Goal: Information Seeking & Learning: Learn about a topic

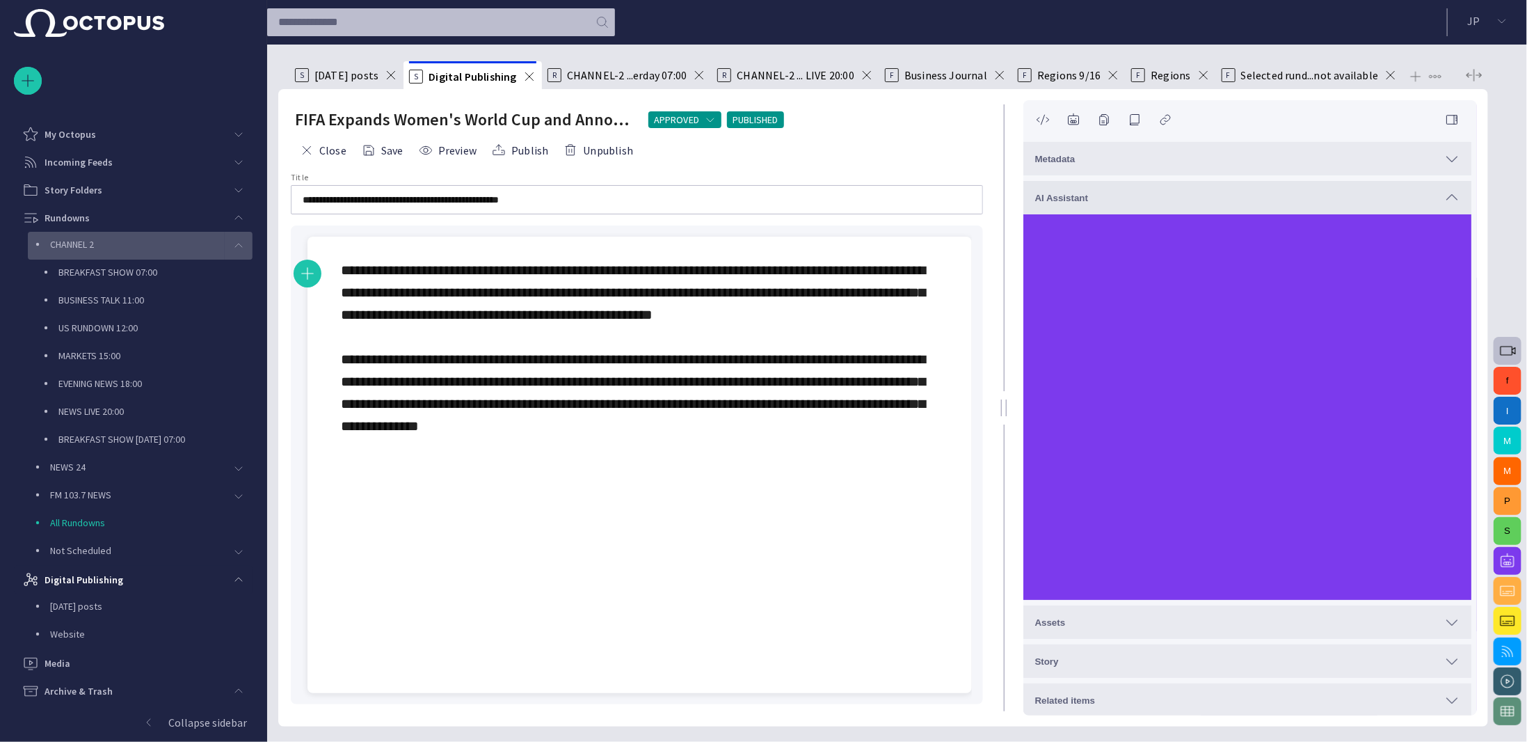
scroll to position [51, 0]
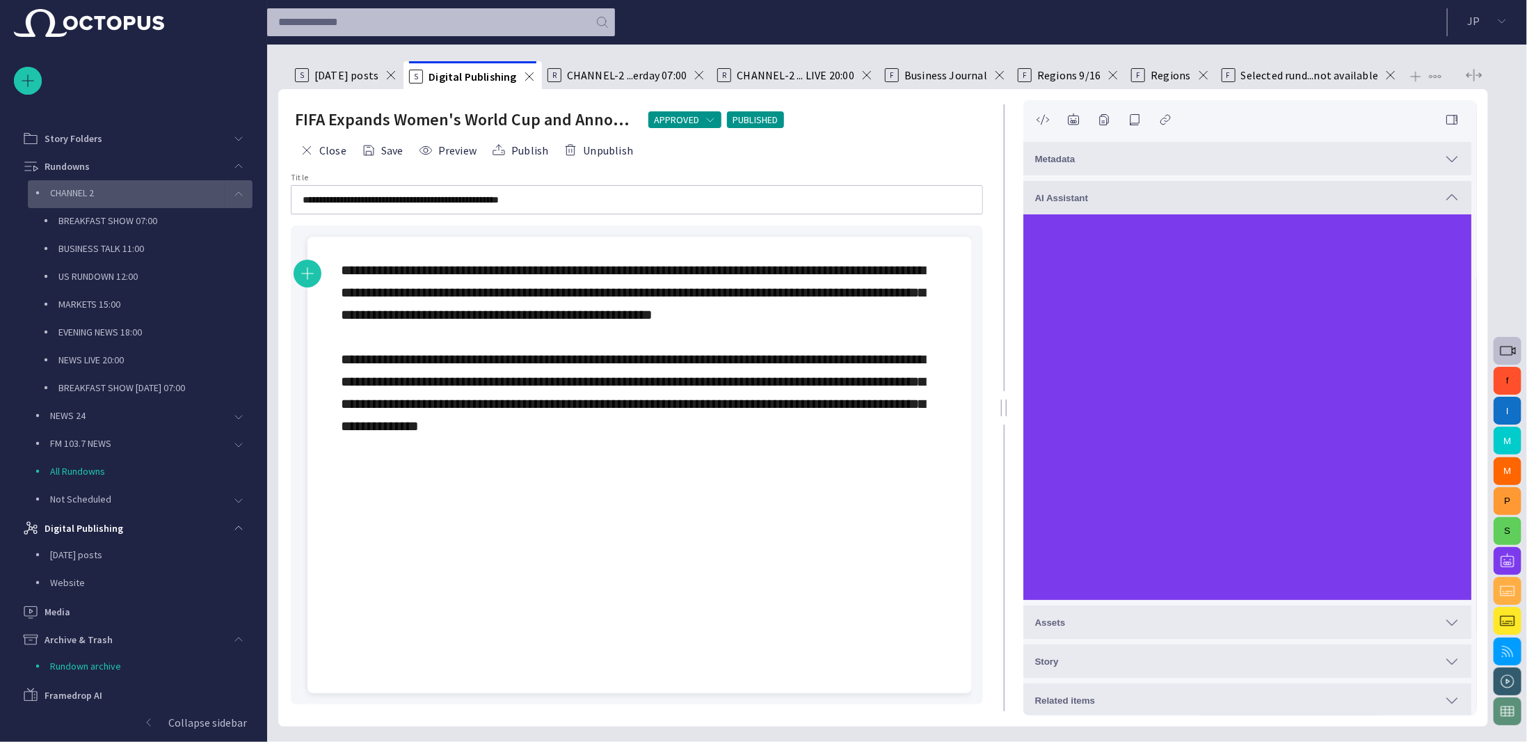
click at [86, 188] on p "CHANNEL 2" at bounding box center [72, 193] width 44 height 14
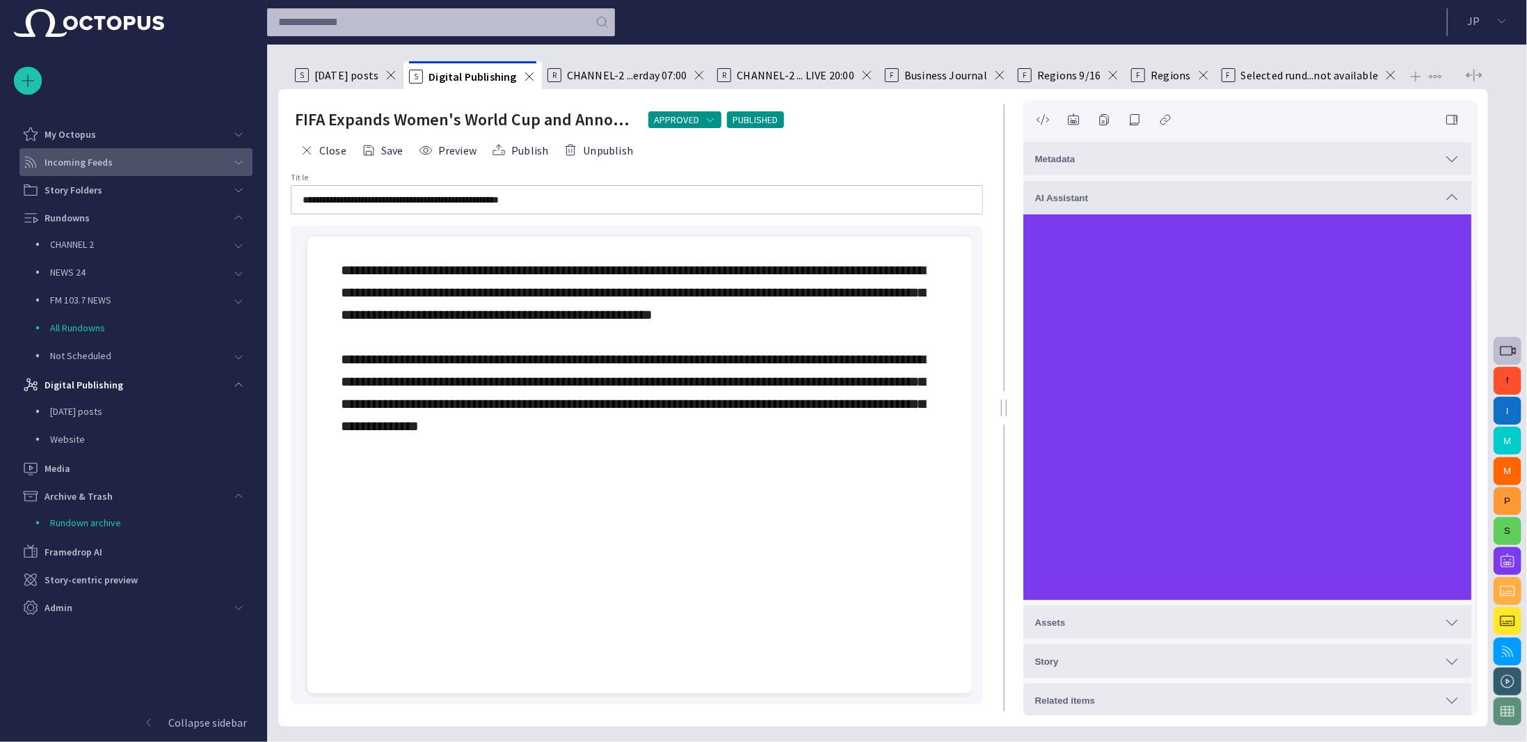
scroll to position [0, 0]
click at [474, 349] on span "**********" at bounding box center [633, 348] width 584 height 170
click at [772, 423] on div "**********" at bounding box center [640, 348] width 598 height 178
click at [830, 429] on div "**********" at bounding box center [640, 348] width 598 height 178
click at [331, 151] on button "Close" at bounding box center [323, 150] width 56 height 25
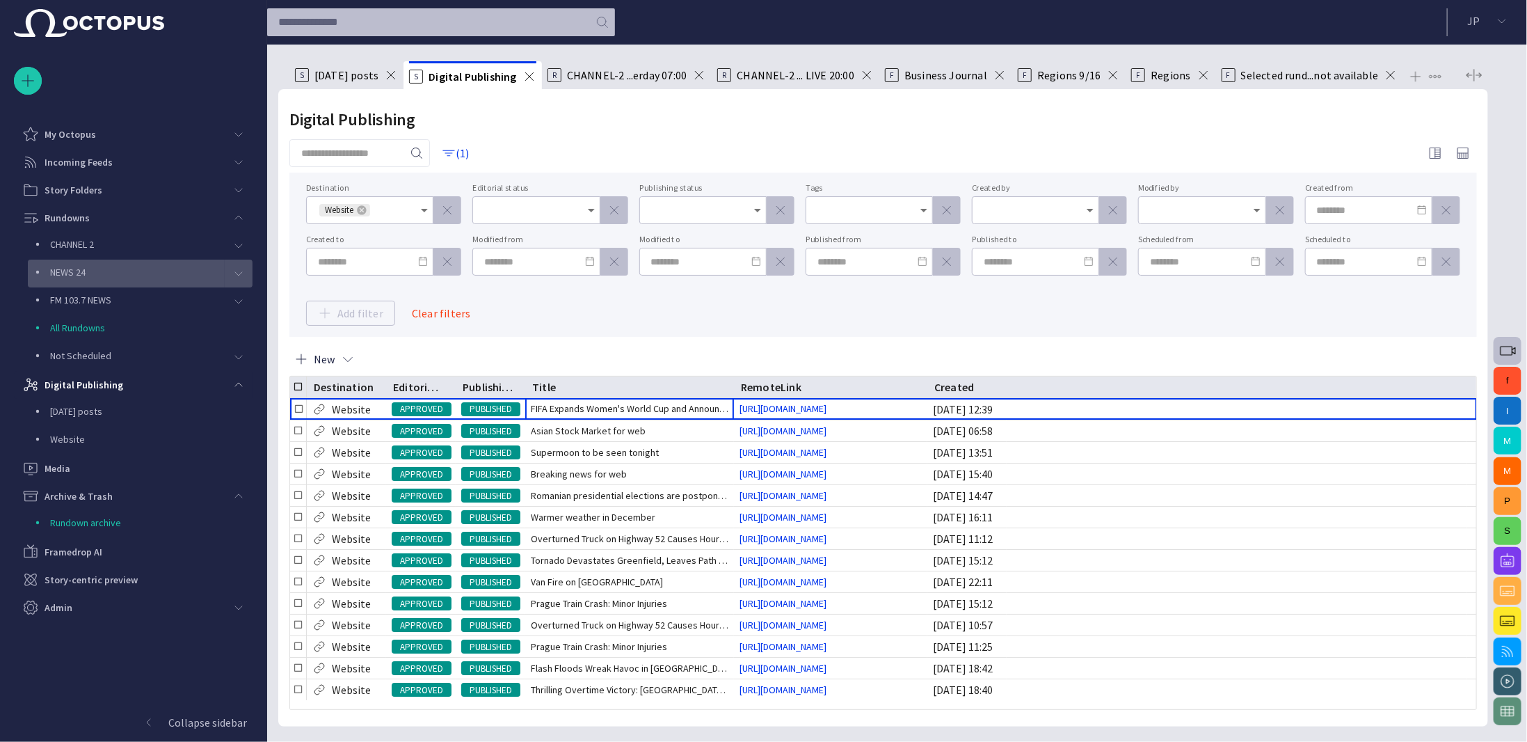
click at [166, 271] on div "NEWS 24" at bounding box center [128, 271] width 194 height 19
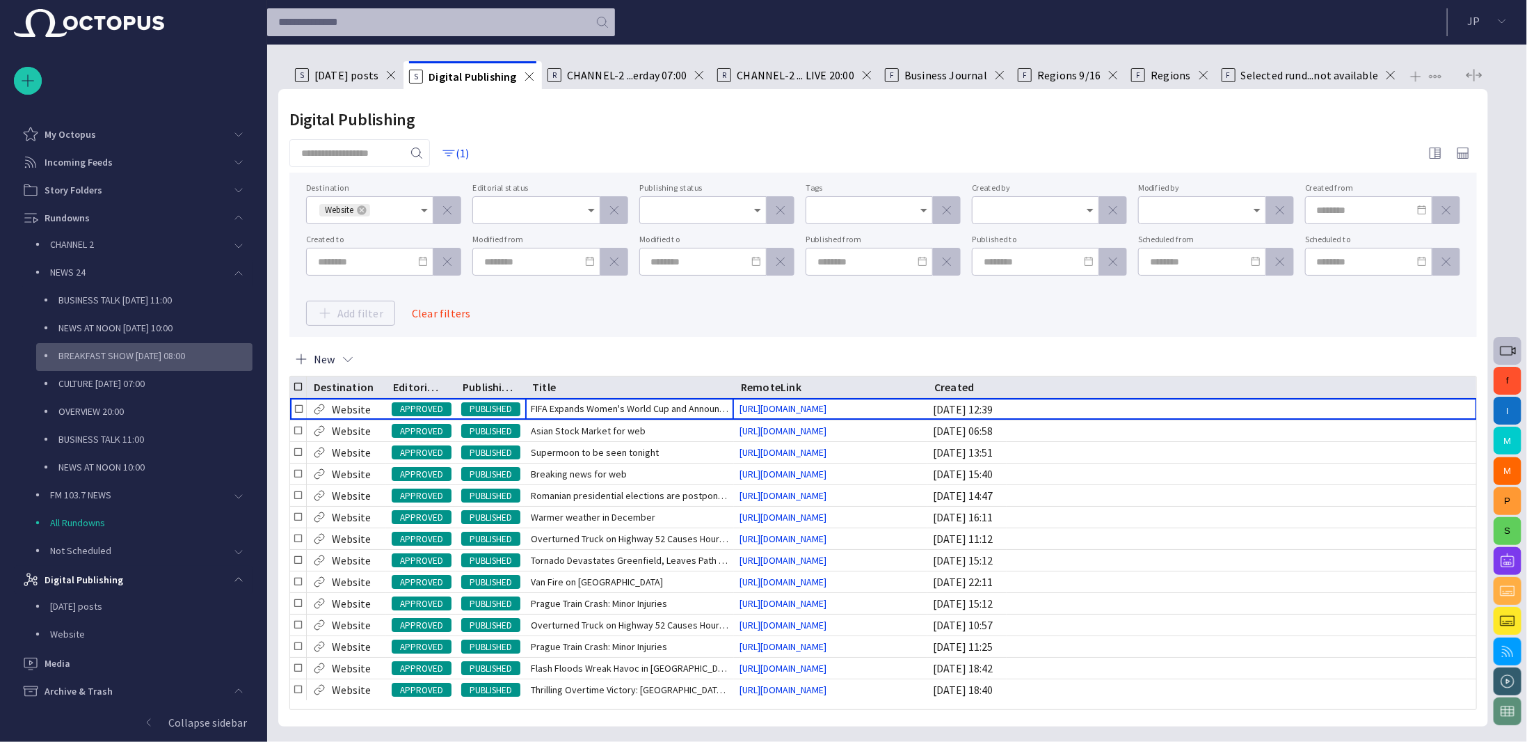
click at [141, 349] on p "BREAKFAST SHOW [DATE] 08:00" at bounding box center [155, 356] width 194 height 14
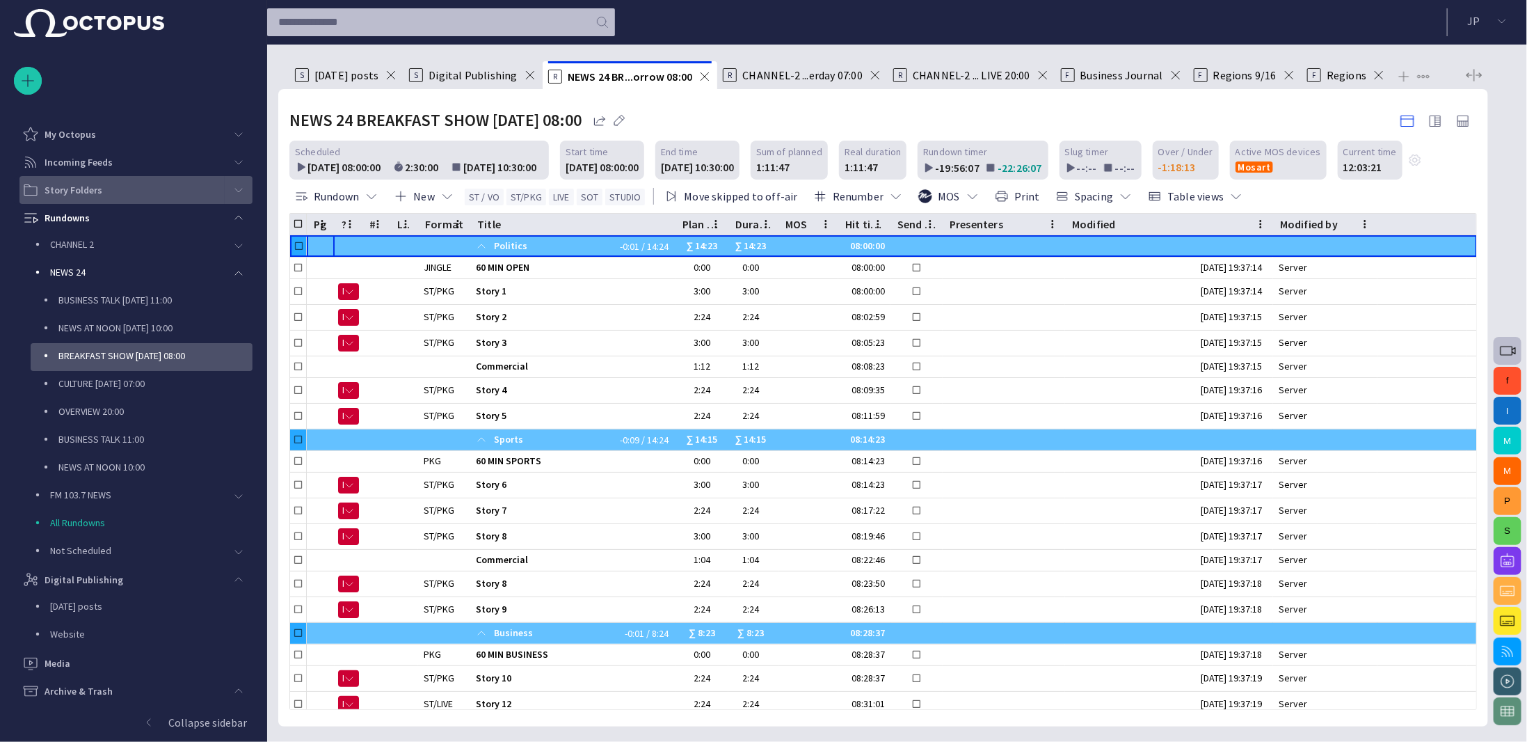
click at [233, 193] on span "main menu" at bounding box center [238, 189] width 11 height 11
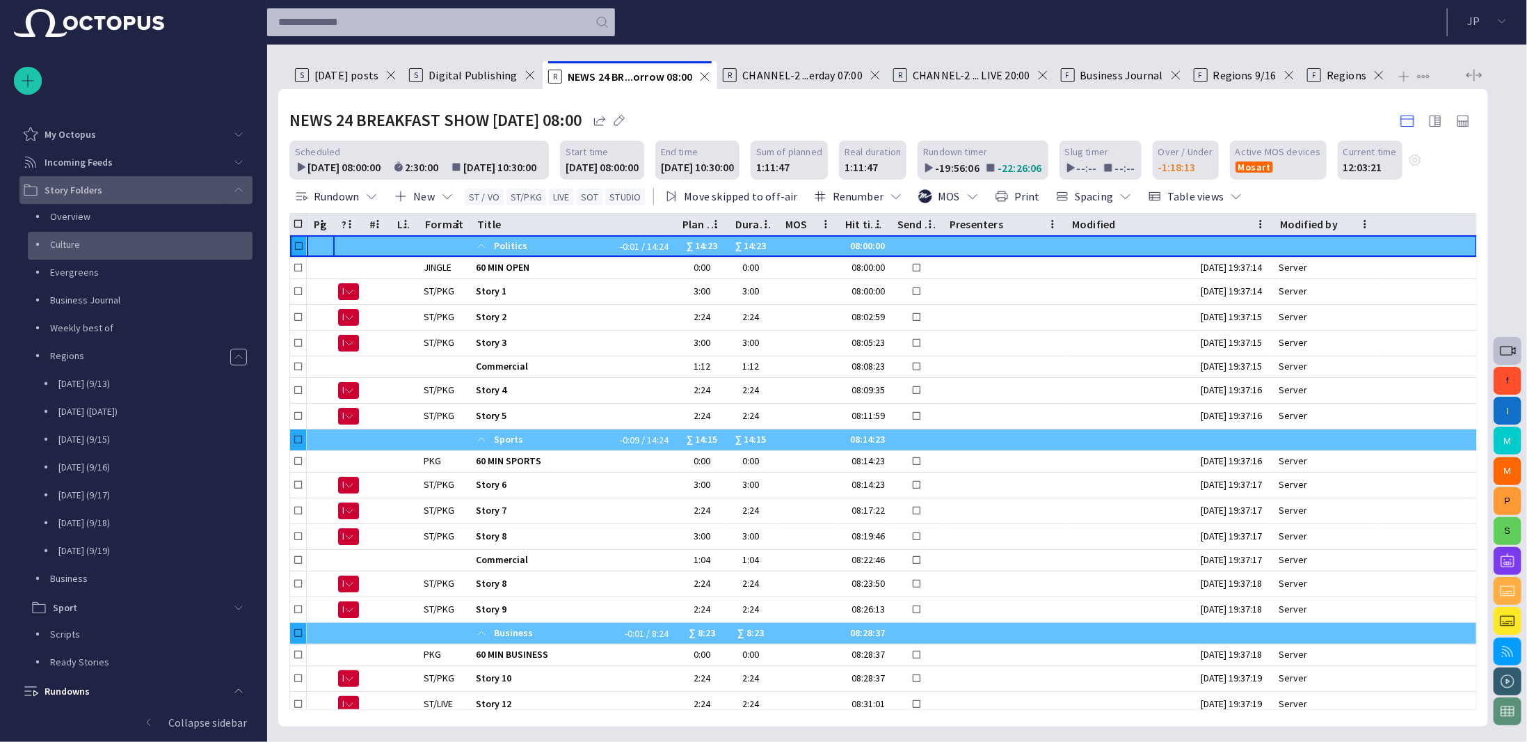
click at [159, 248] on p "Culture" at bounding box center [151, 244] width 202 height 14
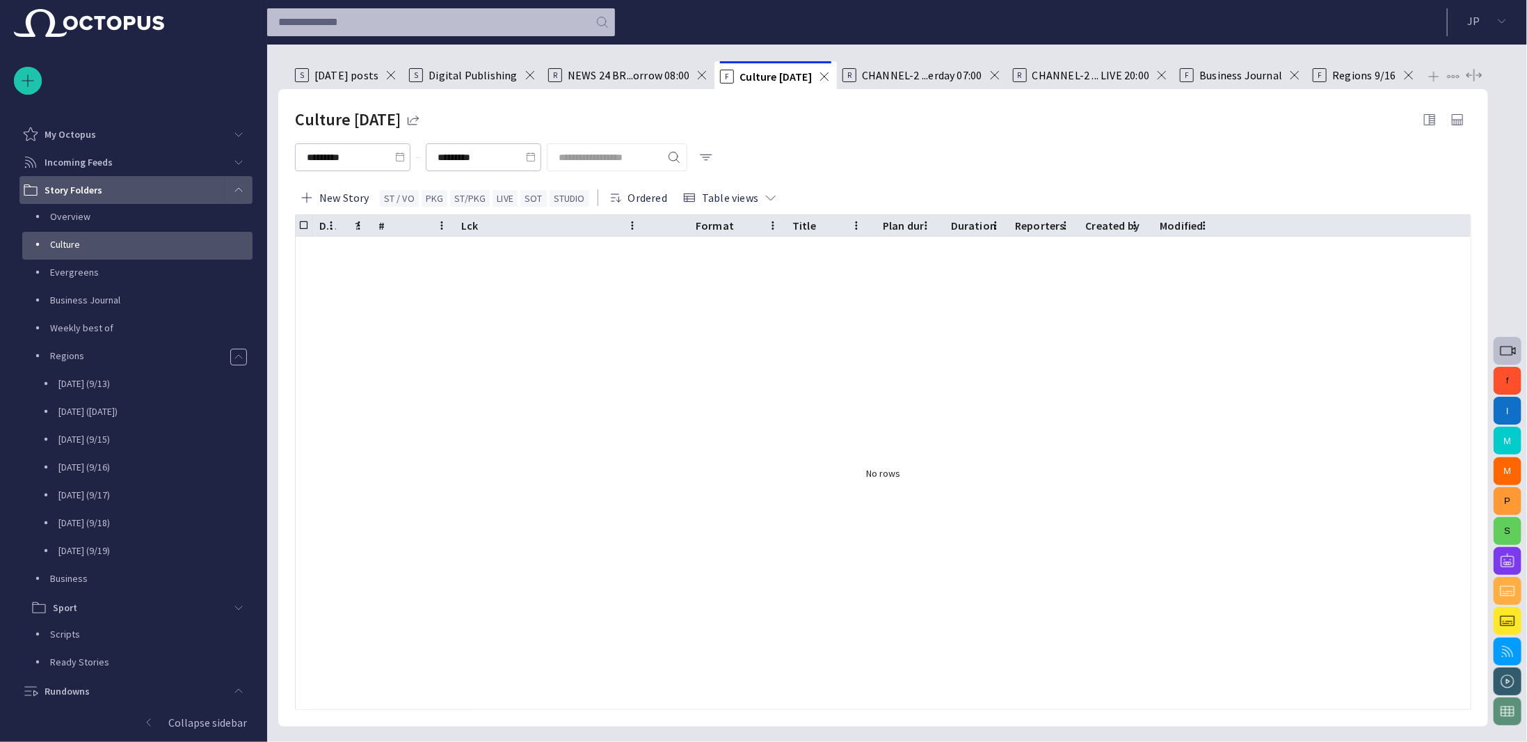
scroll to position [56, 0]
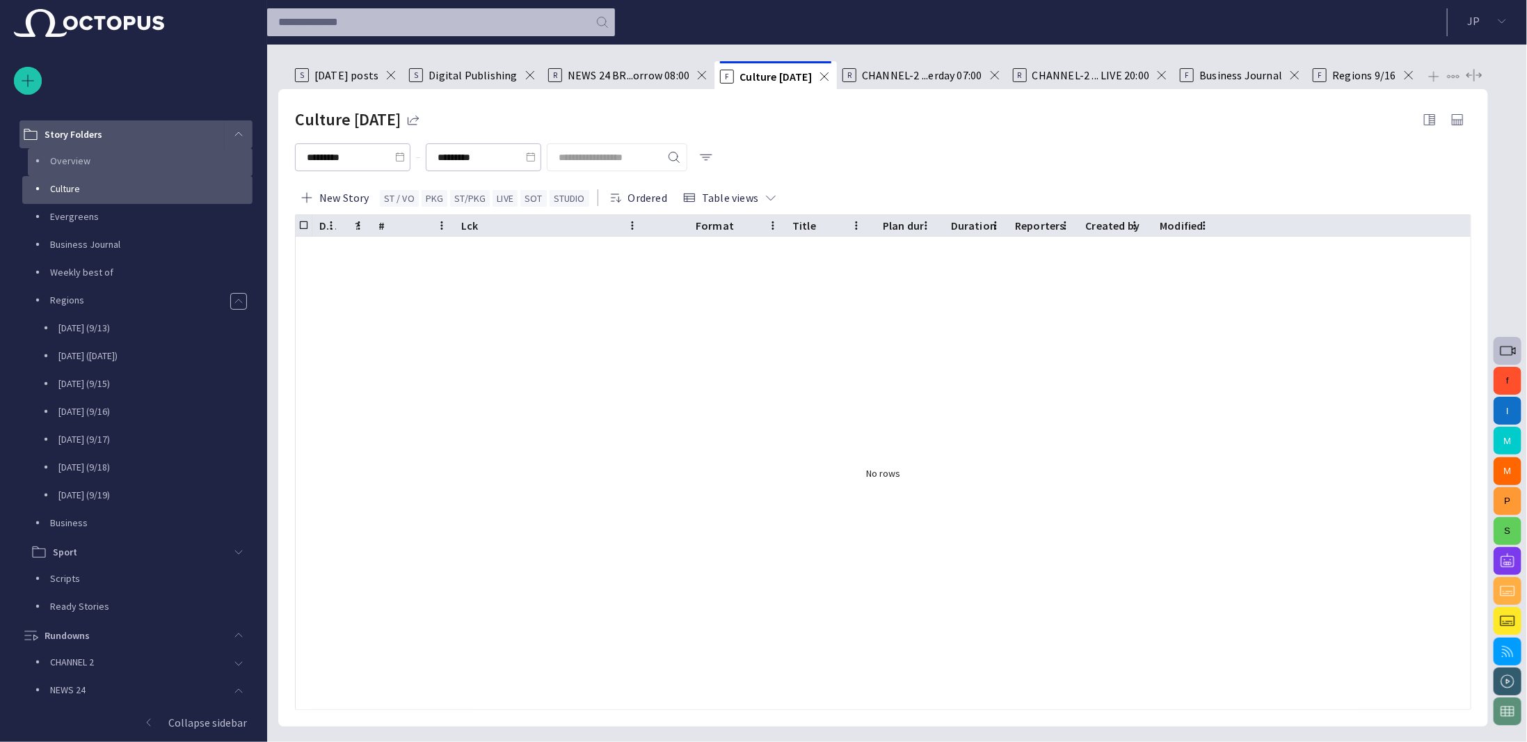
click at [122, 165] on p "Overview" at bounding box center [151, 161] width 202 height 14
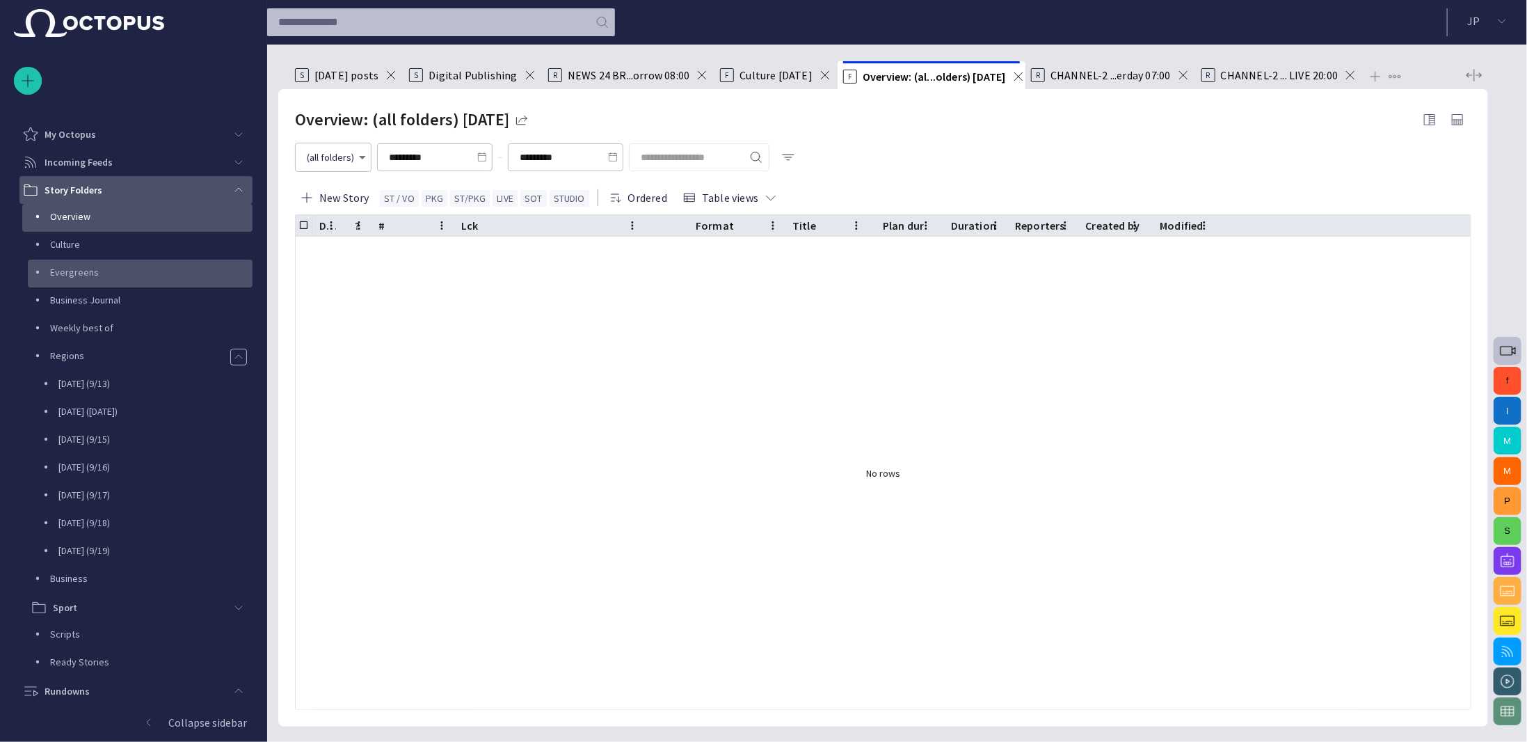
scroll to position [0, 0]
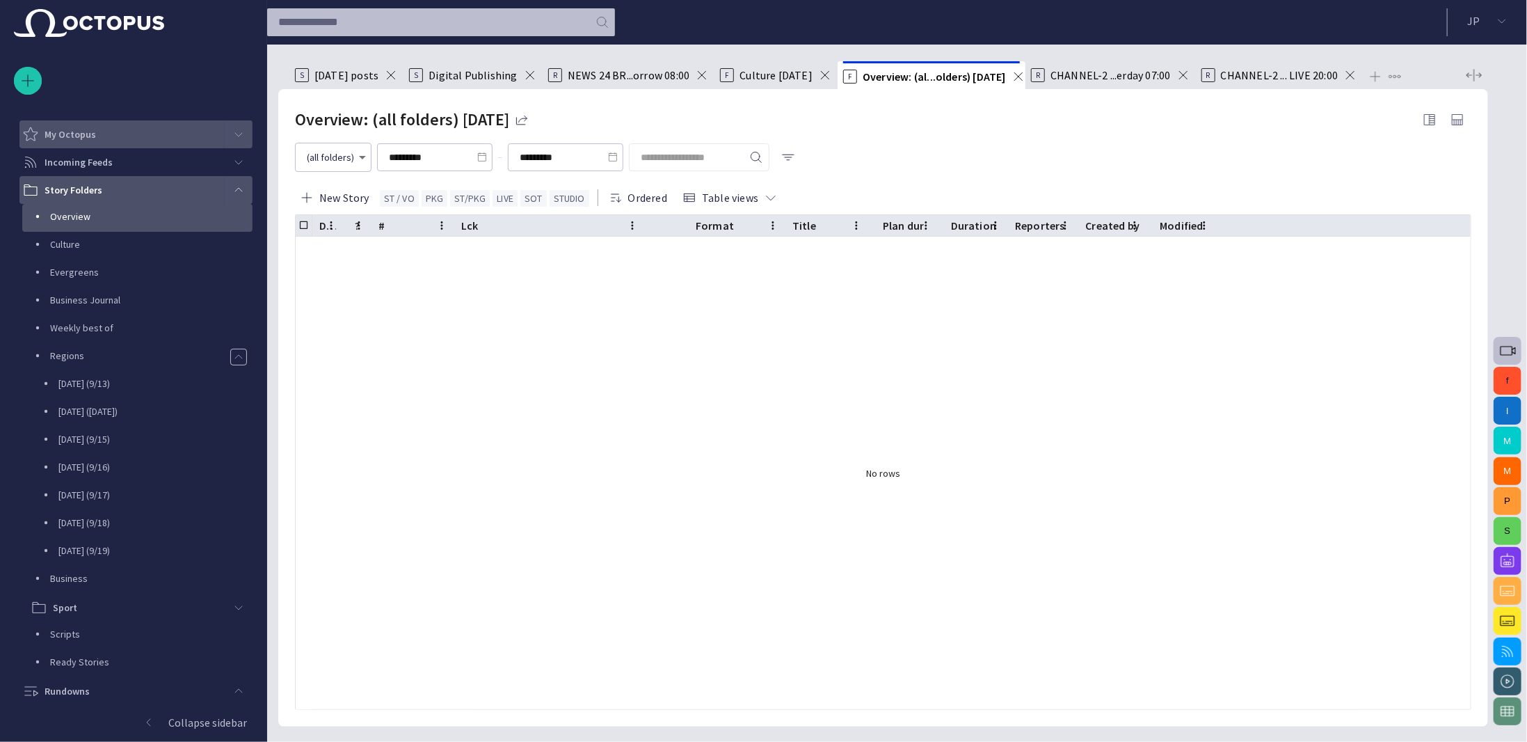
click at [233, 136] on span "main menu" at bounding box center [238, 134] width 11 height 11
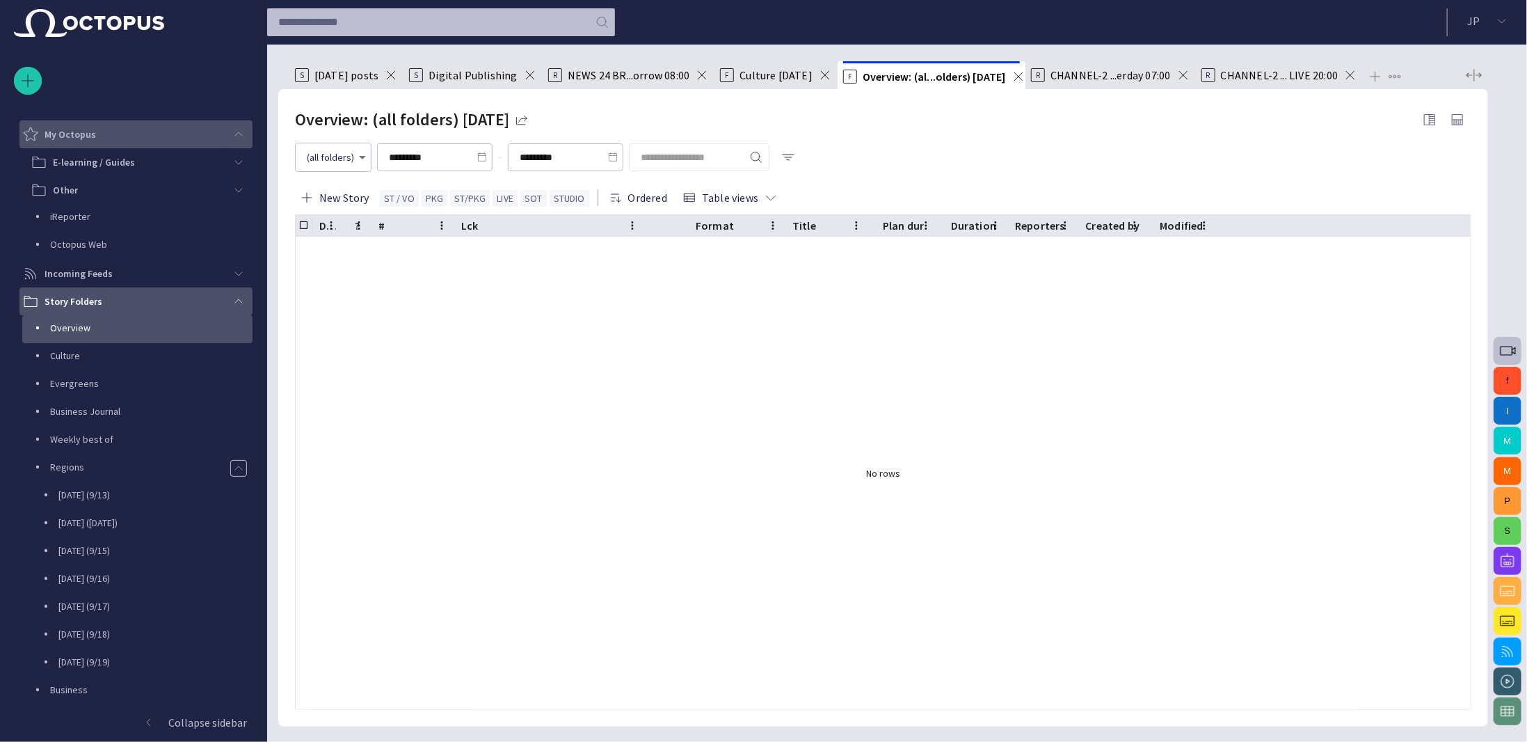
click at [236, 140] on div "main menu" at bounding box center [239, 134] width 28 height 28
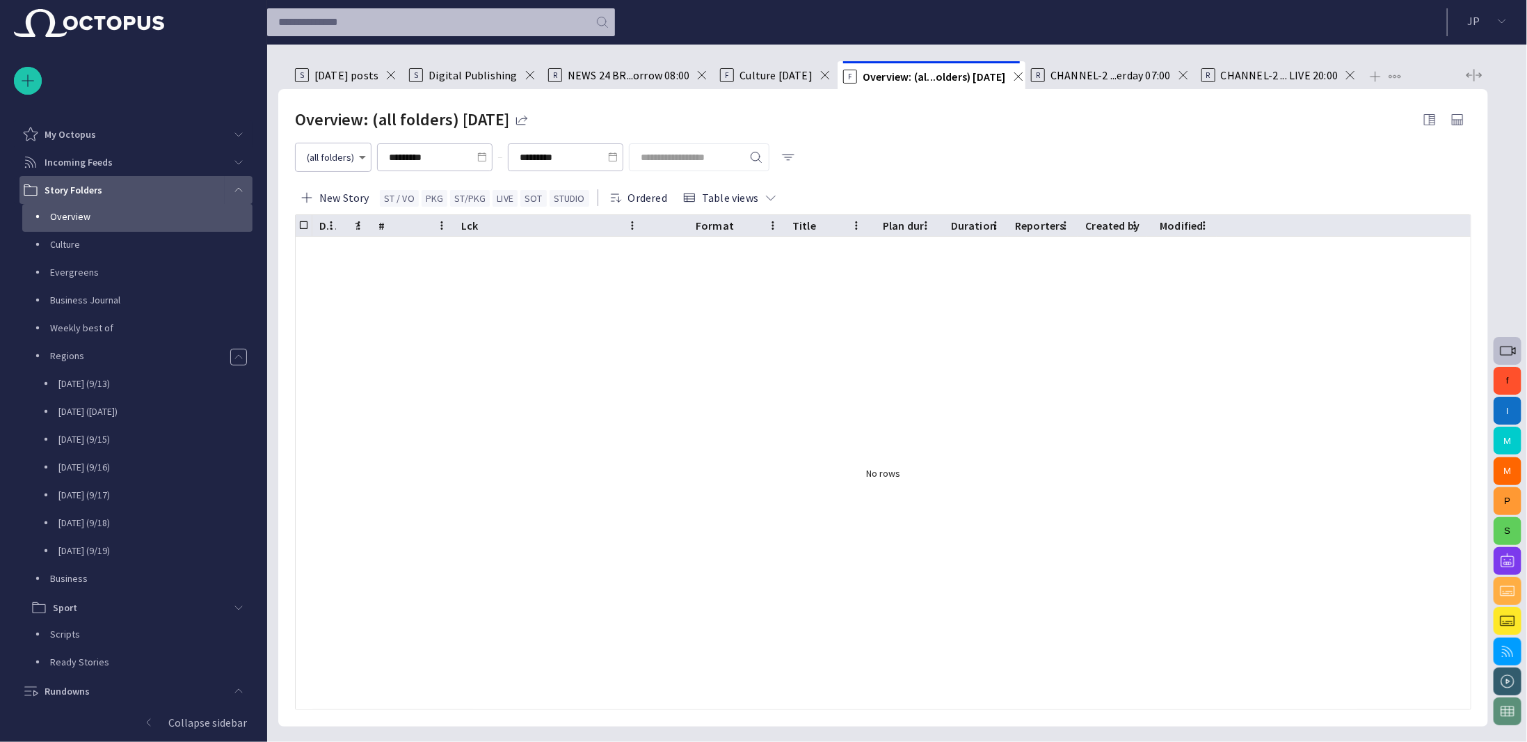
click at [236, 191] on span "main menu" at bounding box center [238, 189] width 11 height 11
click at [234, 217] on span "main menu" at bounding box center [238, 217] width 11 height 11
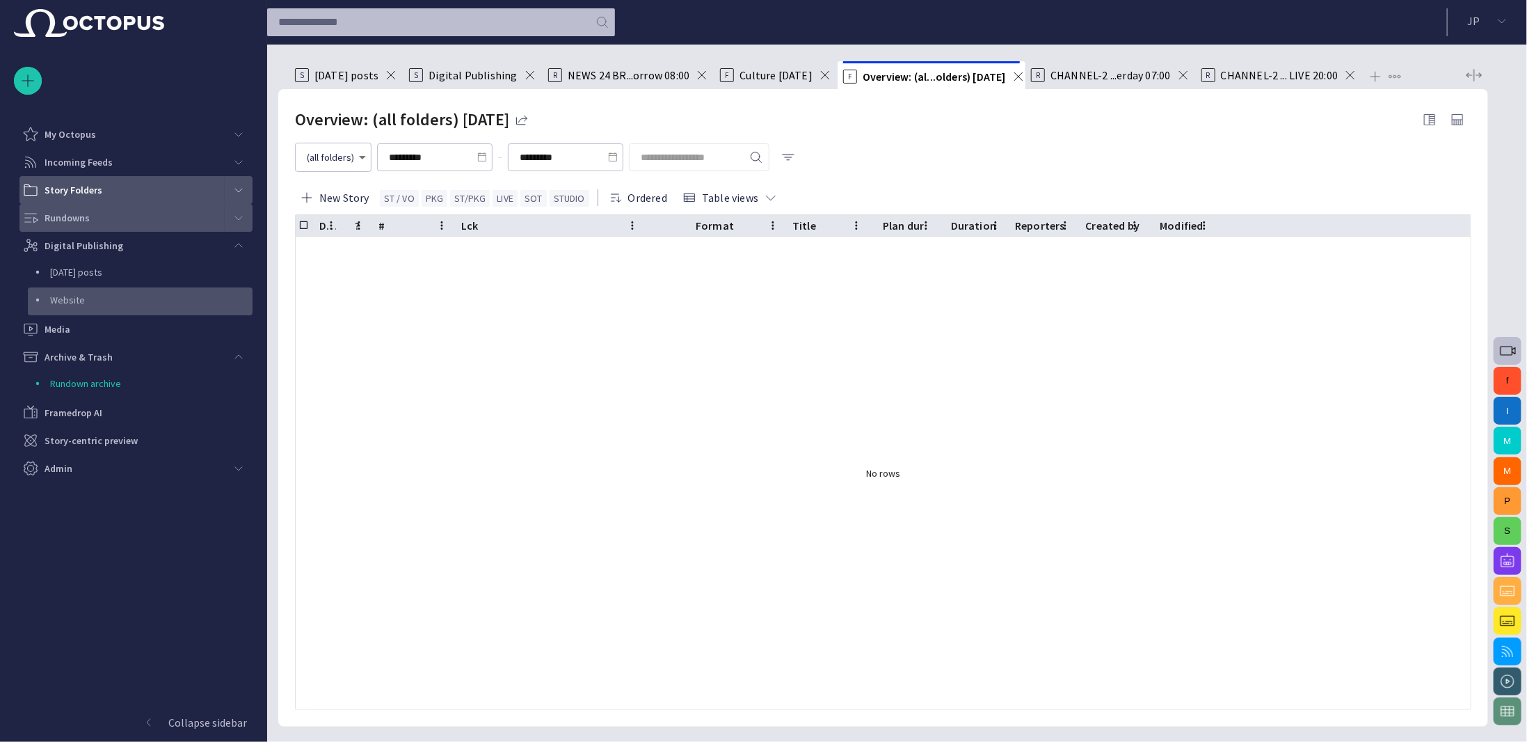
click at [121, 292] on div "Website" at bounding box center [142, 299] width 222 height 19
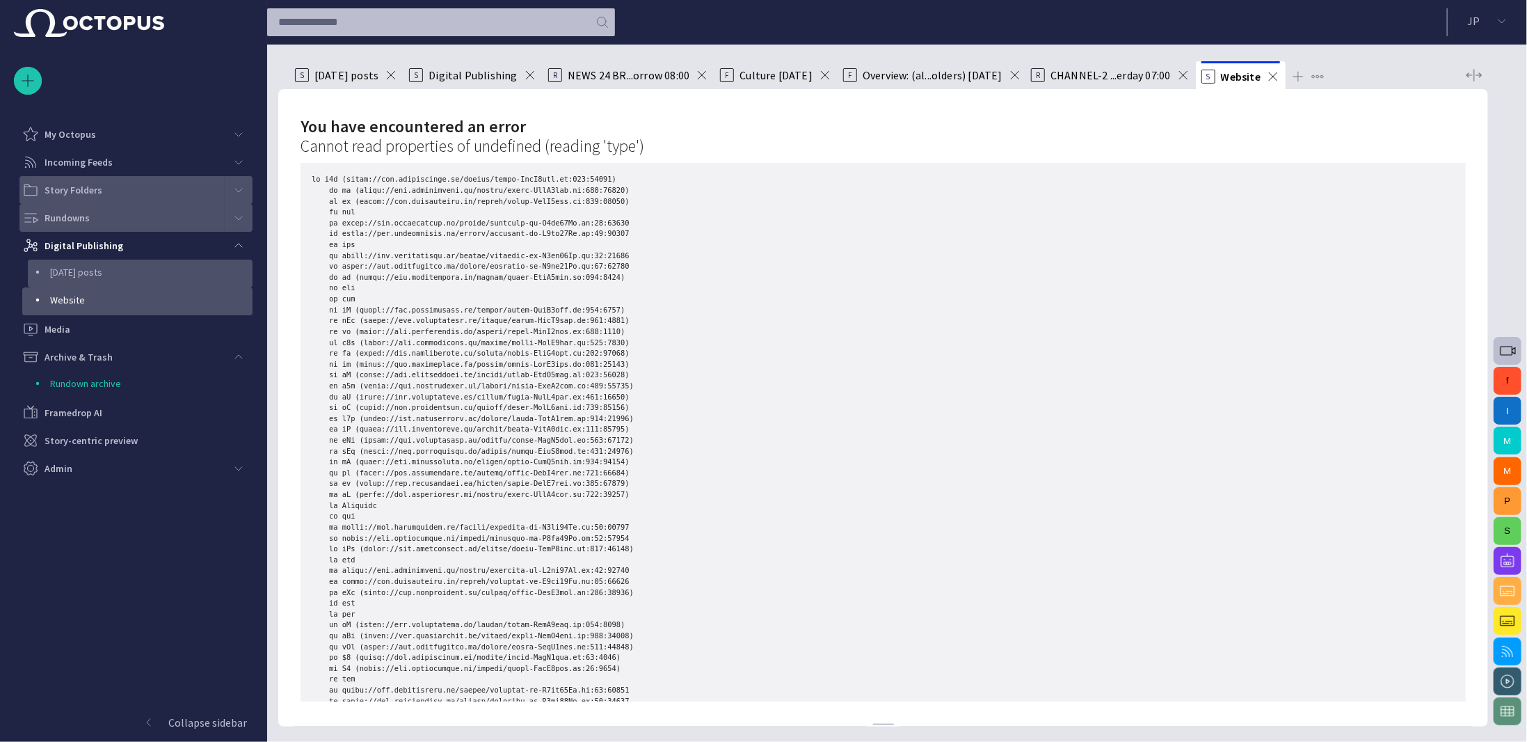
click at [127, 262] on div "[DATE] posts" at bounding box center [142, 271] width 222 height 19
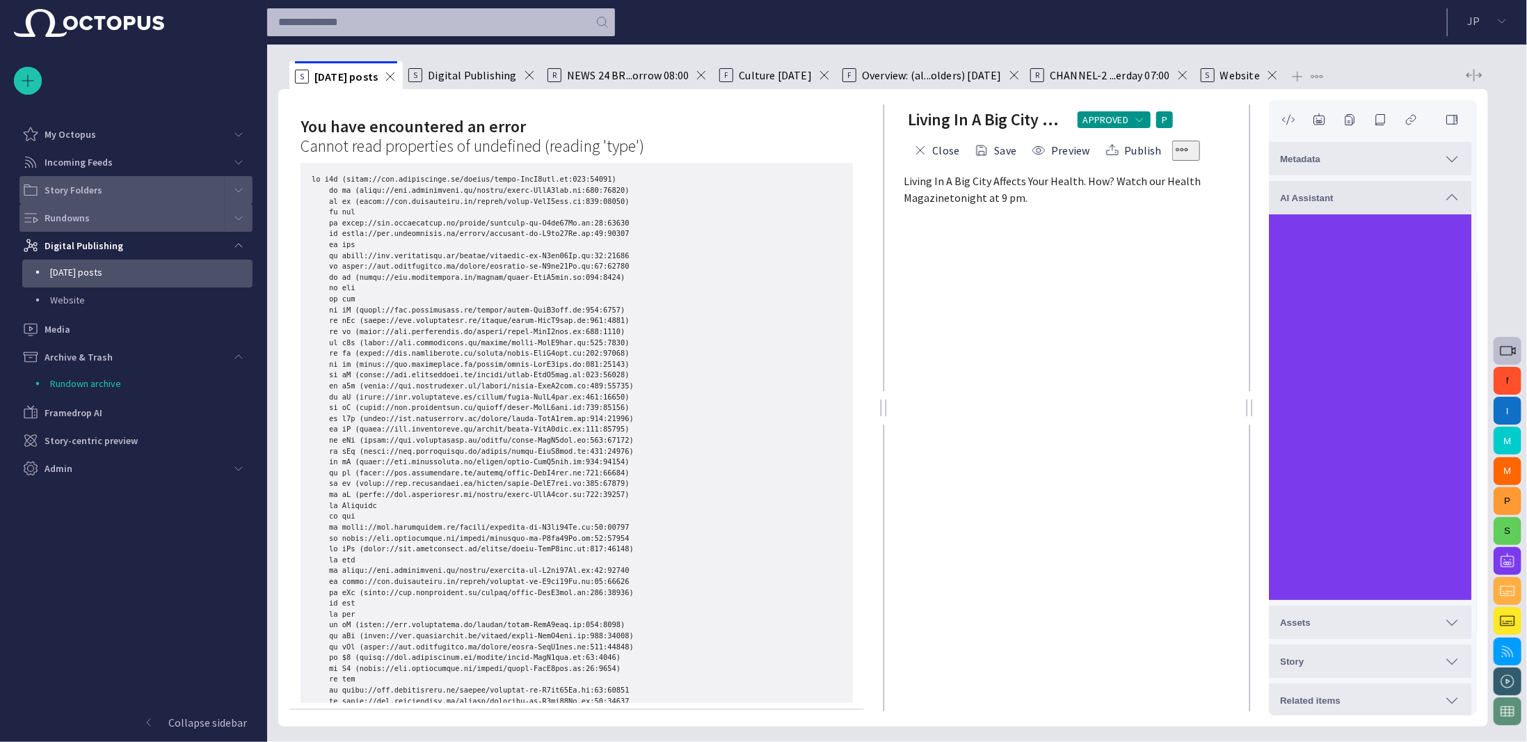
click at [733, 359] on pre at bounding box center [577, 668] width 552 height 1010
click at [1012, 295] on form "Living In A Big City Affects Your Health. How? Watch our H ealth Magazine tonig…" at bounding box center [1067, 444] width 325 height 543
click at [390, 83] on div "S [DATE] posts" at bounding box center [346, 75] width 102 height 28
click at [393, 78] on span at bounding box center [390, 77] width 14 height 14
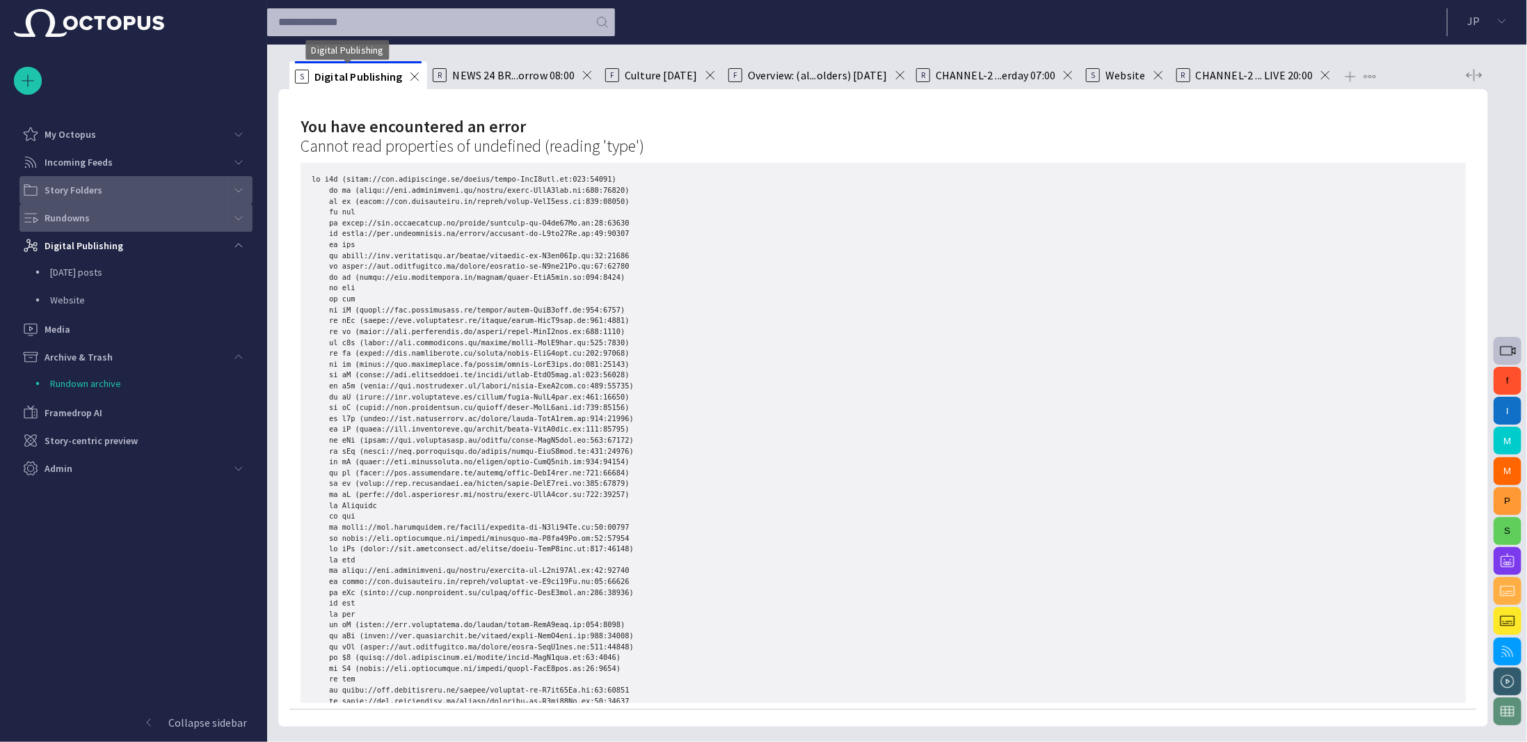
click at [393, 78] on span "Digital Publishing" at bounding box center [359, 77] width 88 height 14
click at [411, 77] on span at bounding box center [415, 77] width 14 height 14
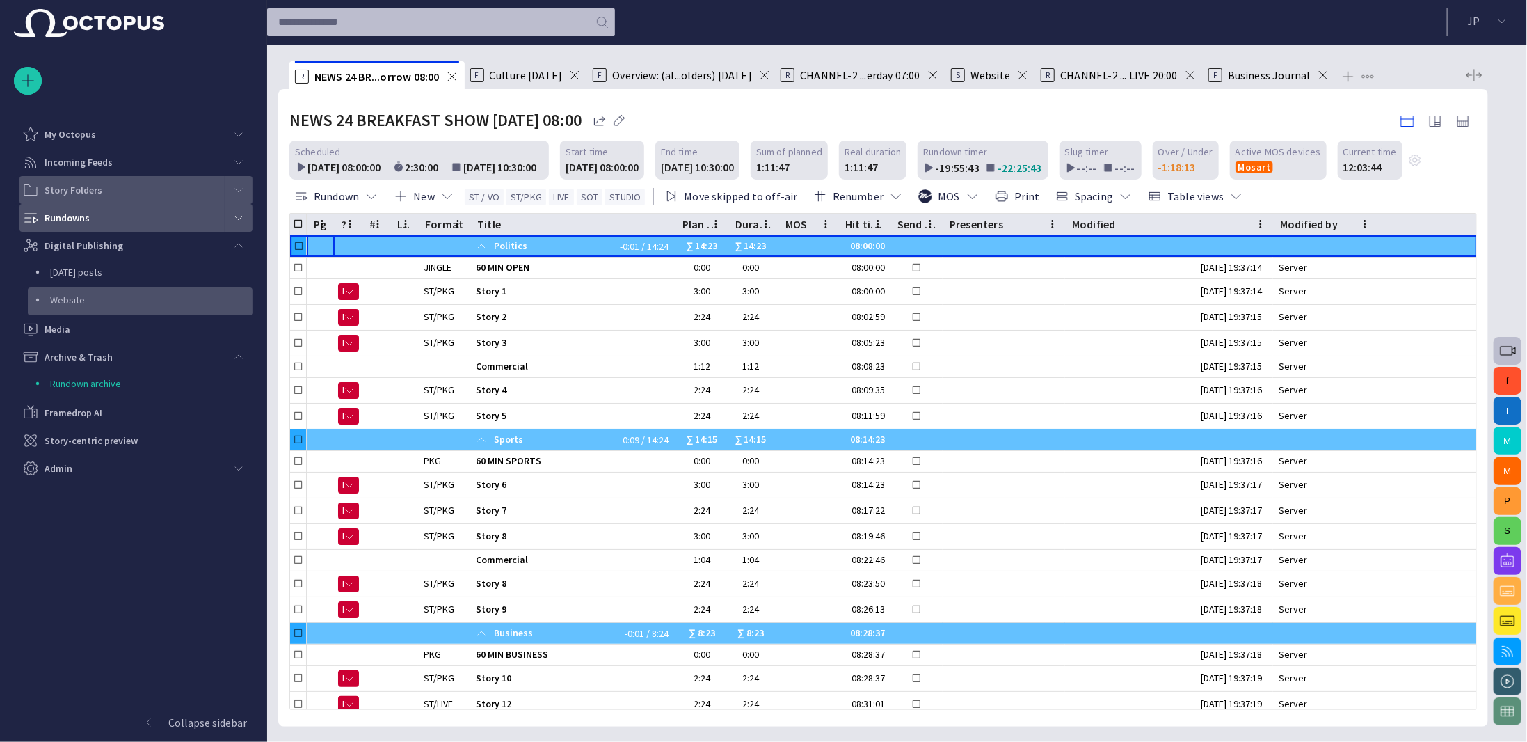
click at [79, 301] on p "Website" at bounding box center [151, 300] width 202 height 14
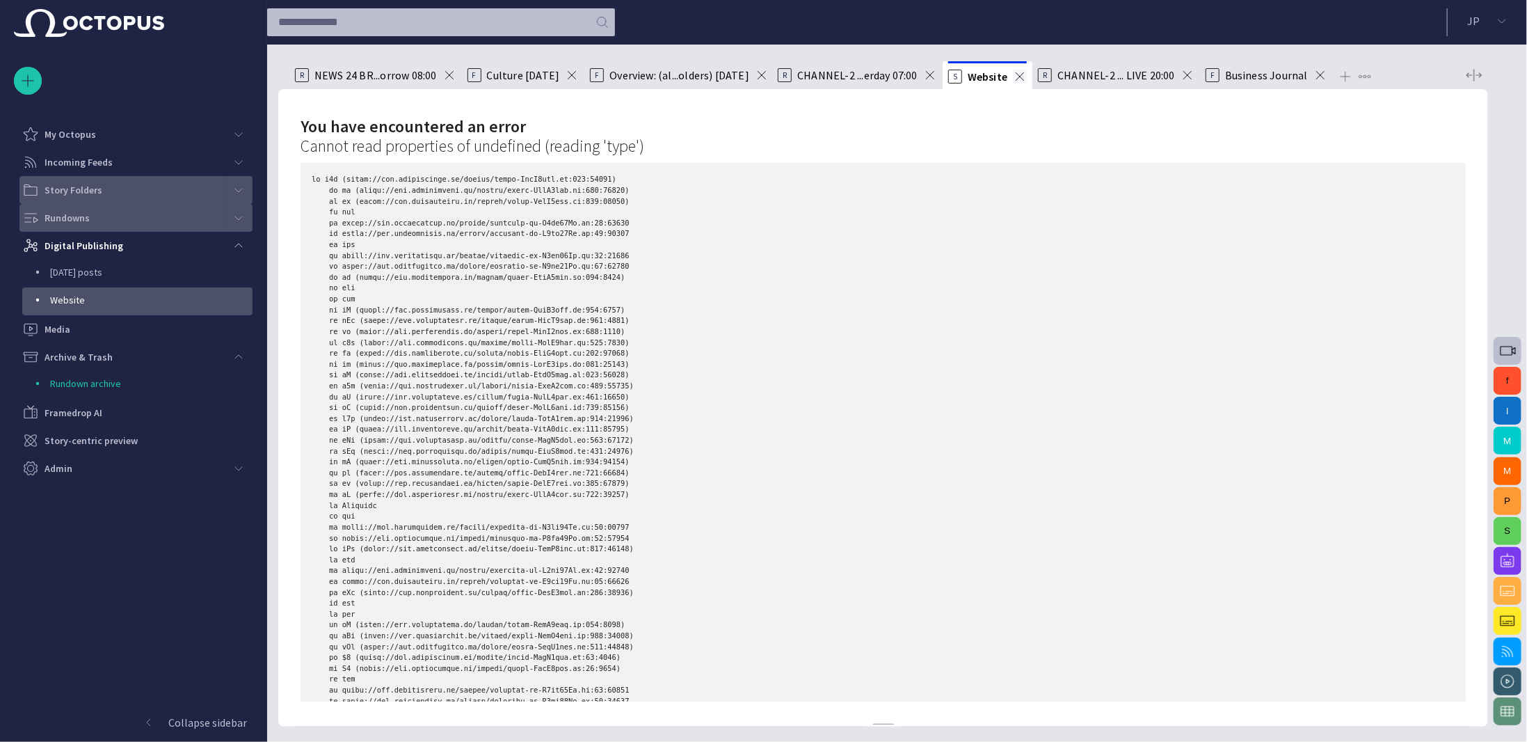
click at [1013, 81] on span at bounding box center [1020, 77] width 14 height 14
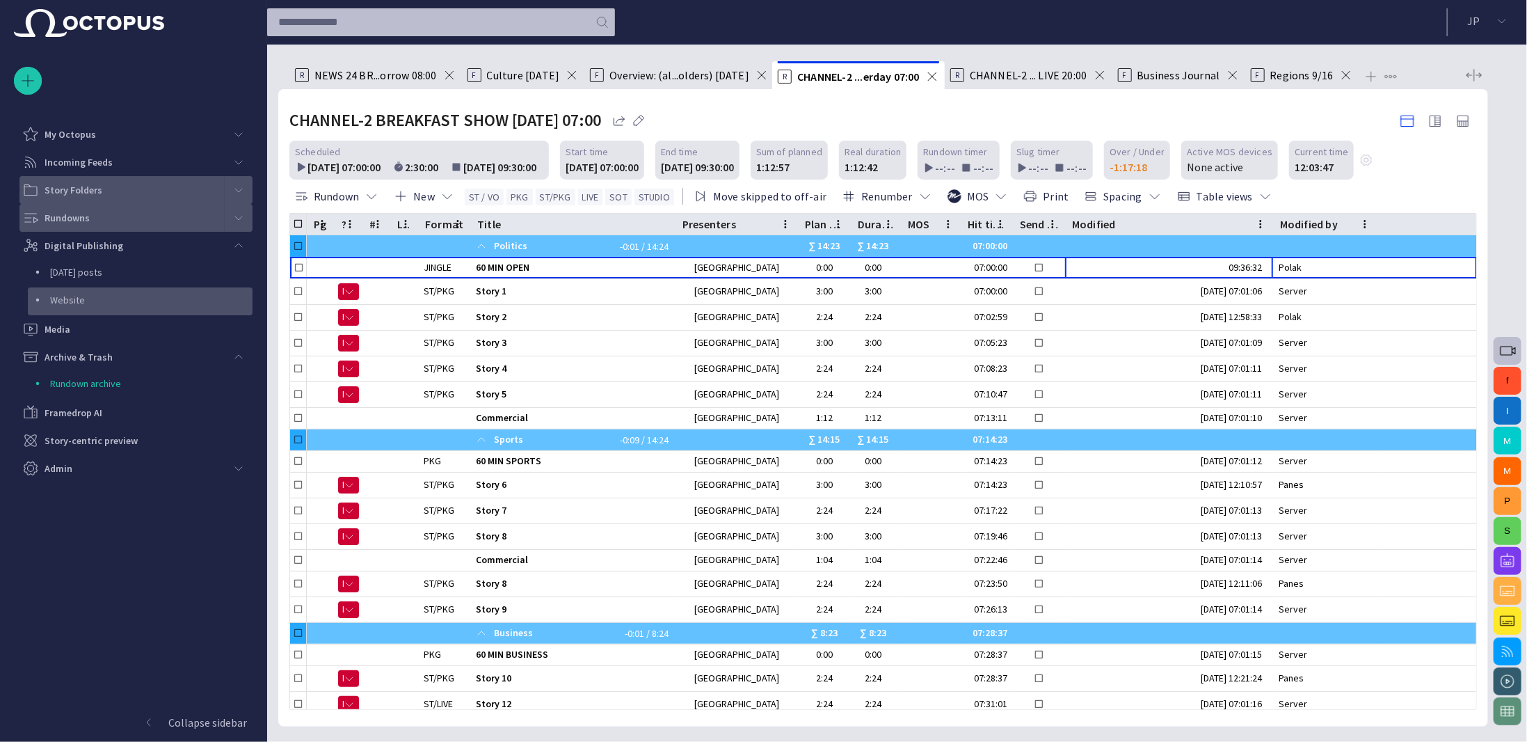
click at [96, 298] on p "Website" at bounding box center [151, 300] width 202 height 14
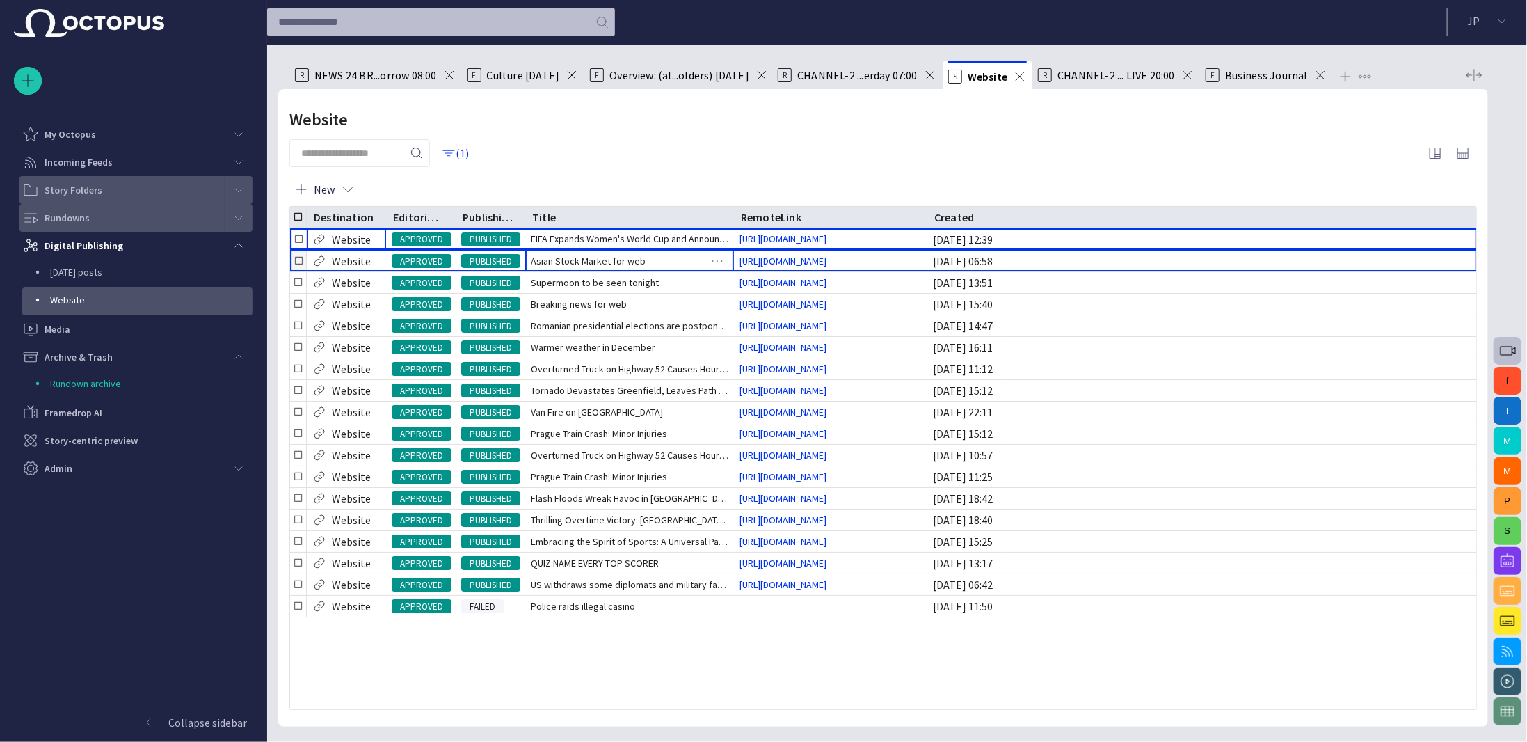
click at [571, 268] on span "Asian Stock Market for web" at bounding box center [588, 261] width 115 height 14
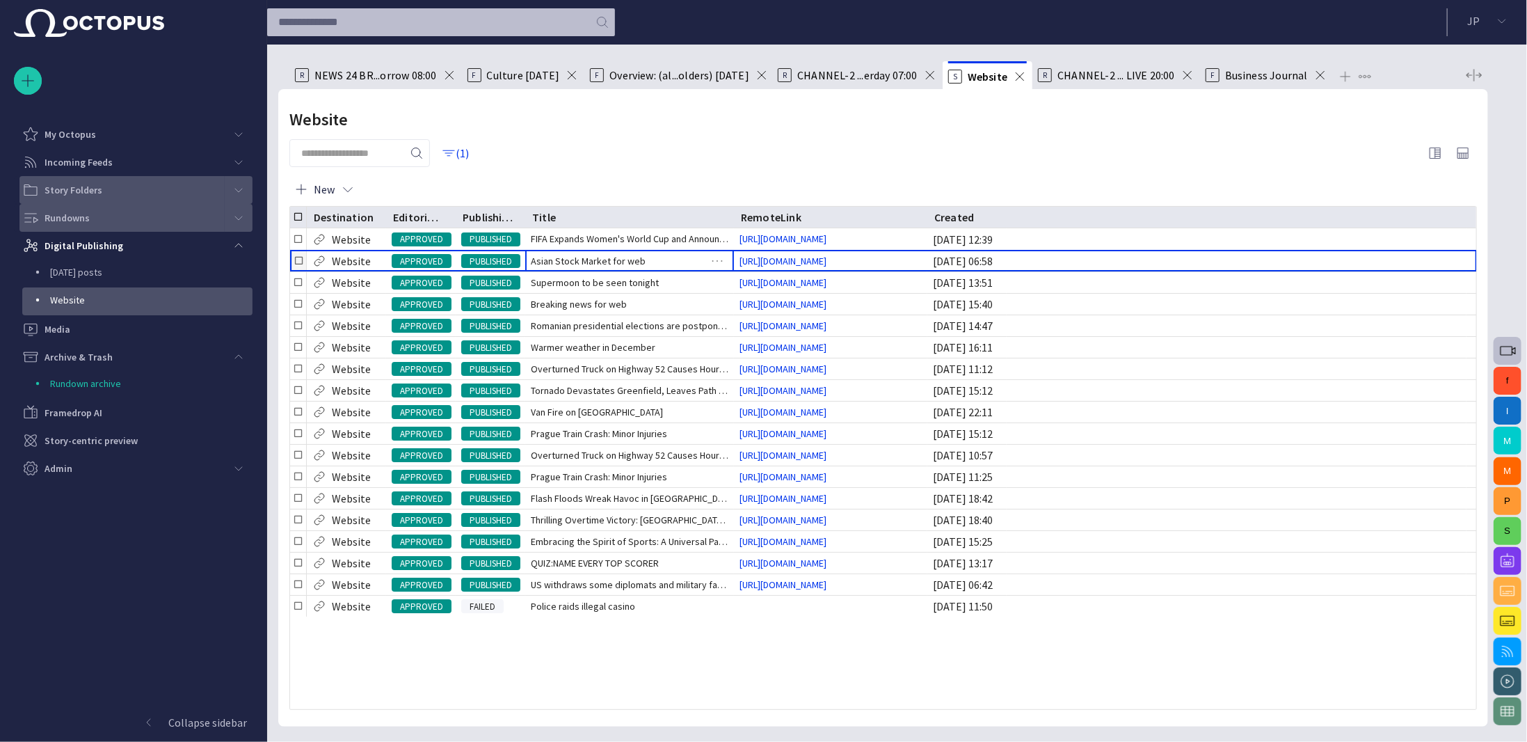
click at [571, 268] on span "Asian Stock Market for web" at bounding box center [588, 261] width 115 height 14
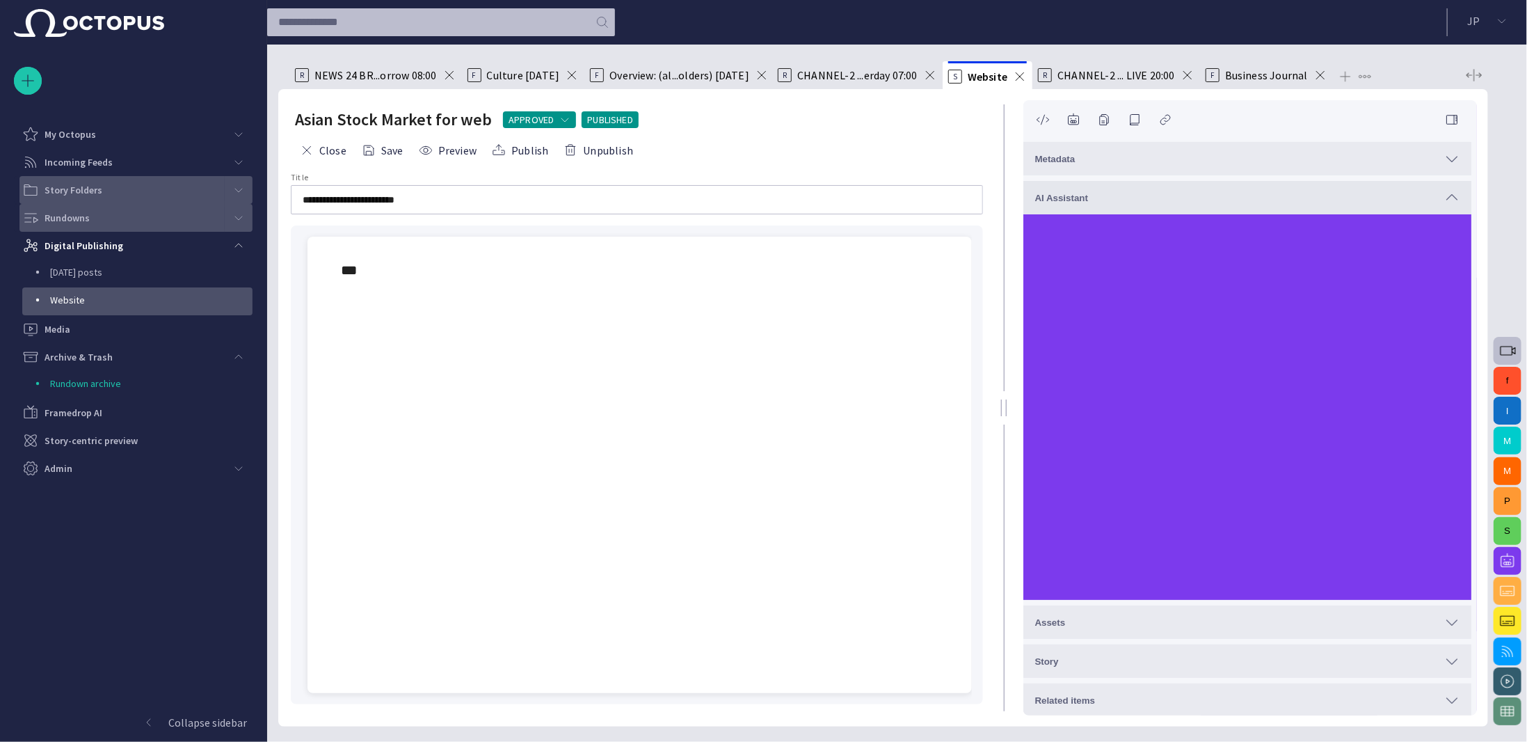
drag, startPoint x: 582, startPoint y: 340, endPoint x: 593, endPoint y: 338, distance: 11.2
click at [582, 340] on div at bounding box center [640, 498] width 642 height 390
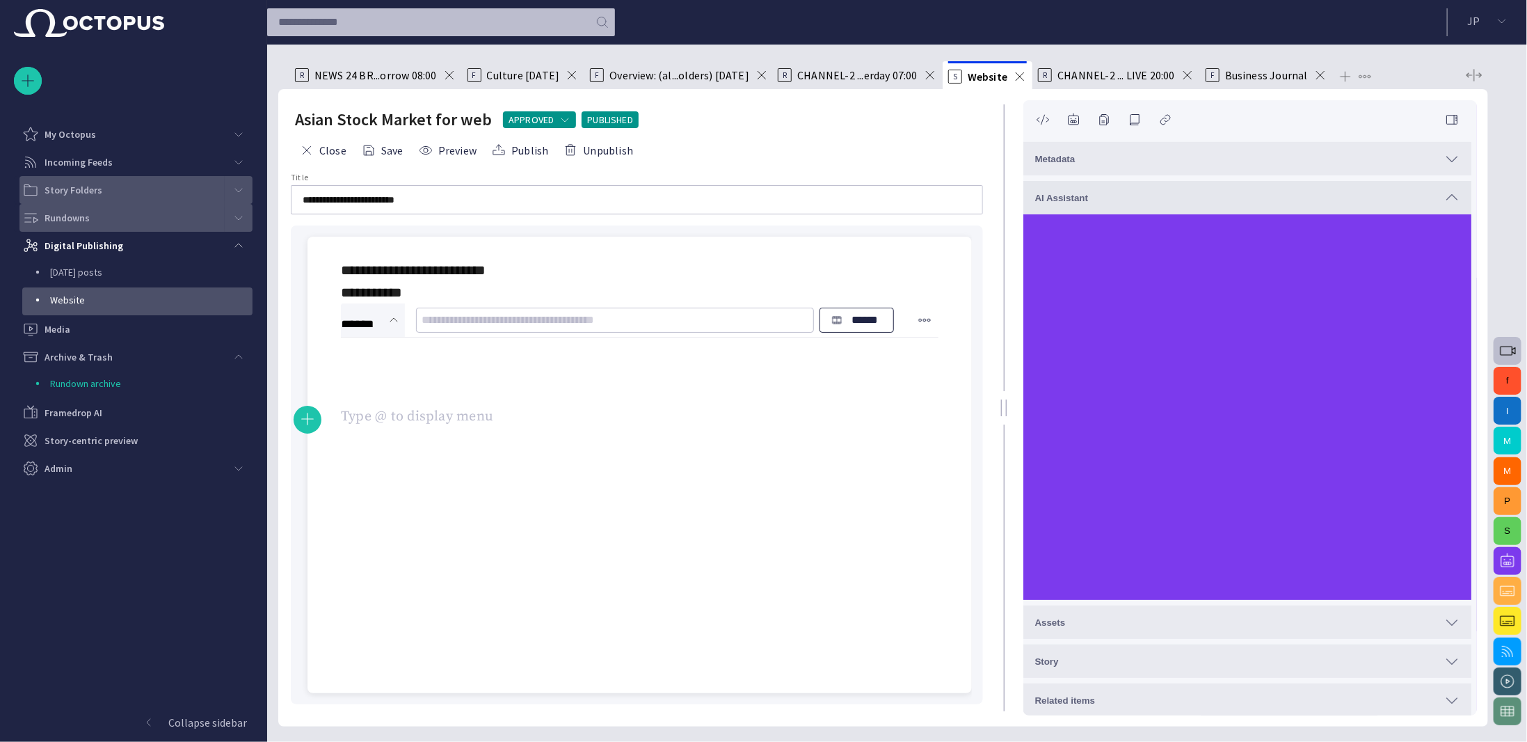
click at [561, 331] on input "text" at bounding box center [614, 320] width 385 height 22
type input "****"
